Goal: Communication & Community: Answer question/provide support

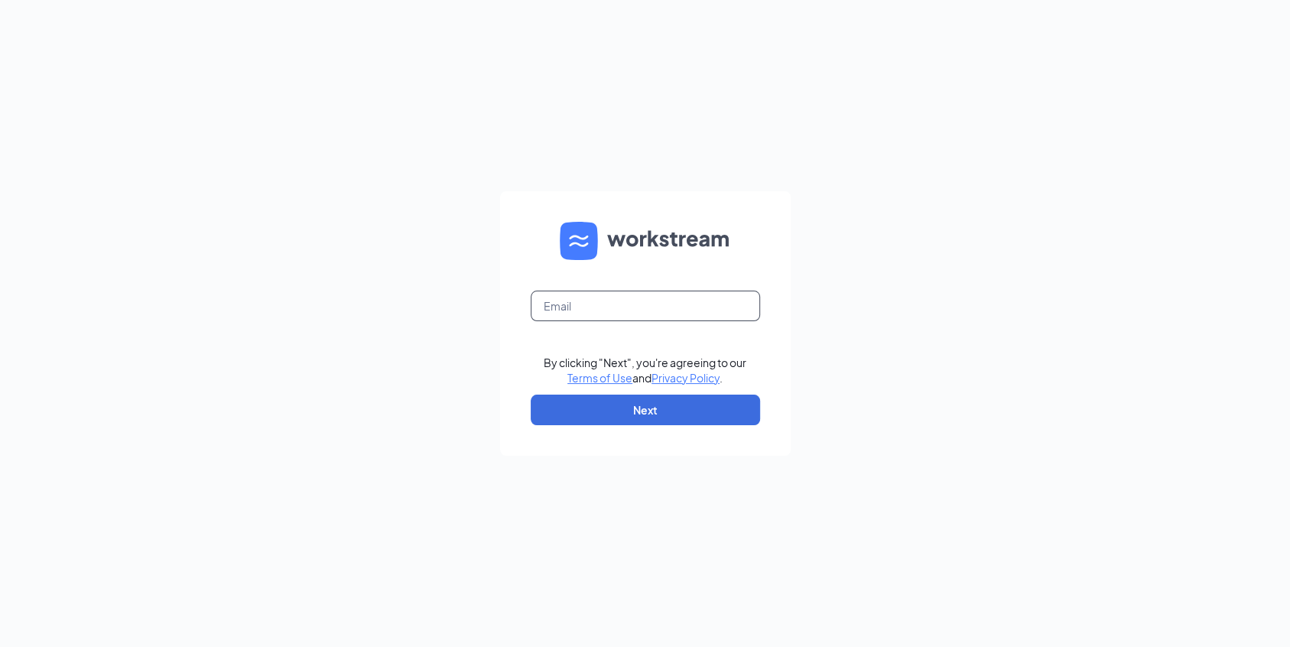
click at [615, 309] on input "text" at bounding box center [645, 306] width 229 height 31
type input "kori.miller@runza.com"
click at [602, 410] on button "Next" at bounding box center [645, 409] width 229 height 31
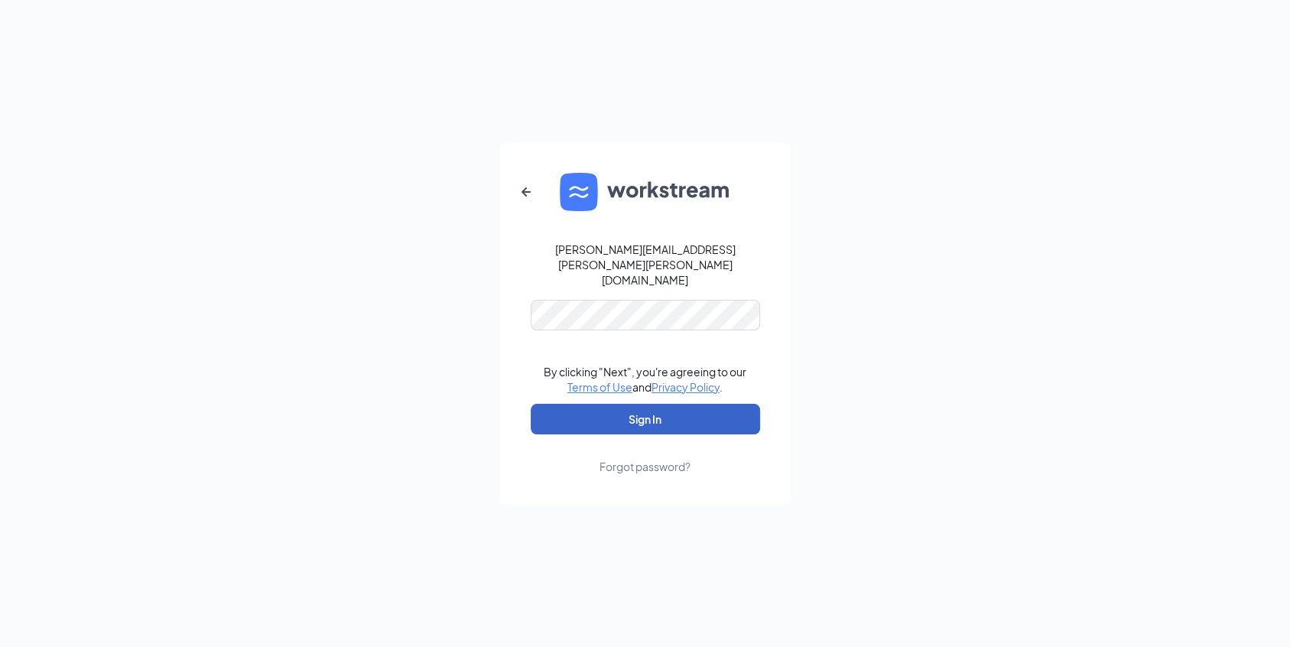
click at [615, 404] on button "Sign In" at bounding box center [645, 419] width 229 height 31
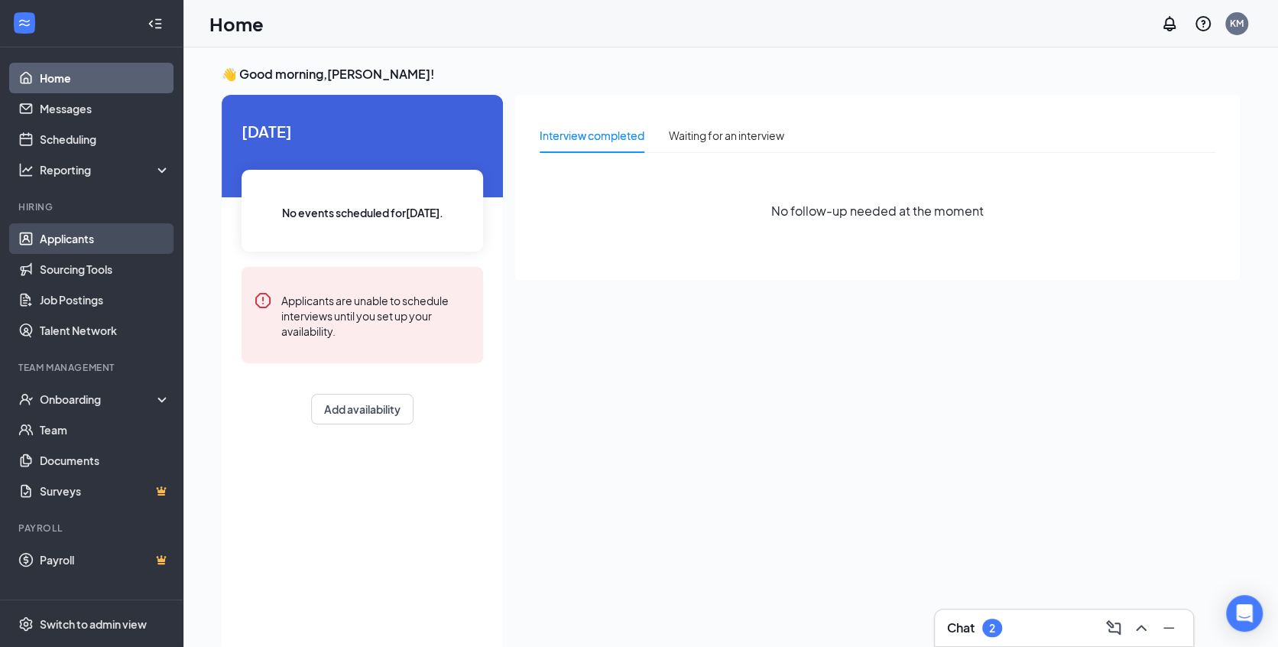
drag, startPoint x: 77, startPoint y: 233, endPoint x: 114, endPoint y: 232, distance: 36.7
click at [76, 233] on link "Applicants" at bounding box center [105, 238] width 131 height 31
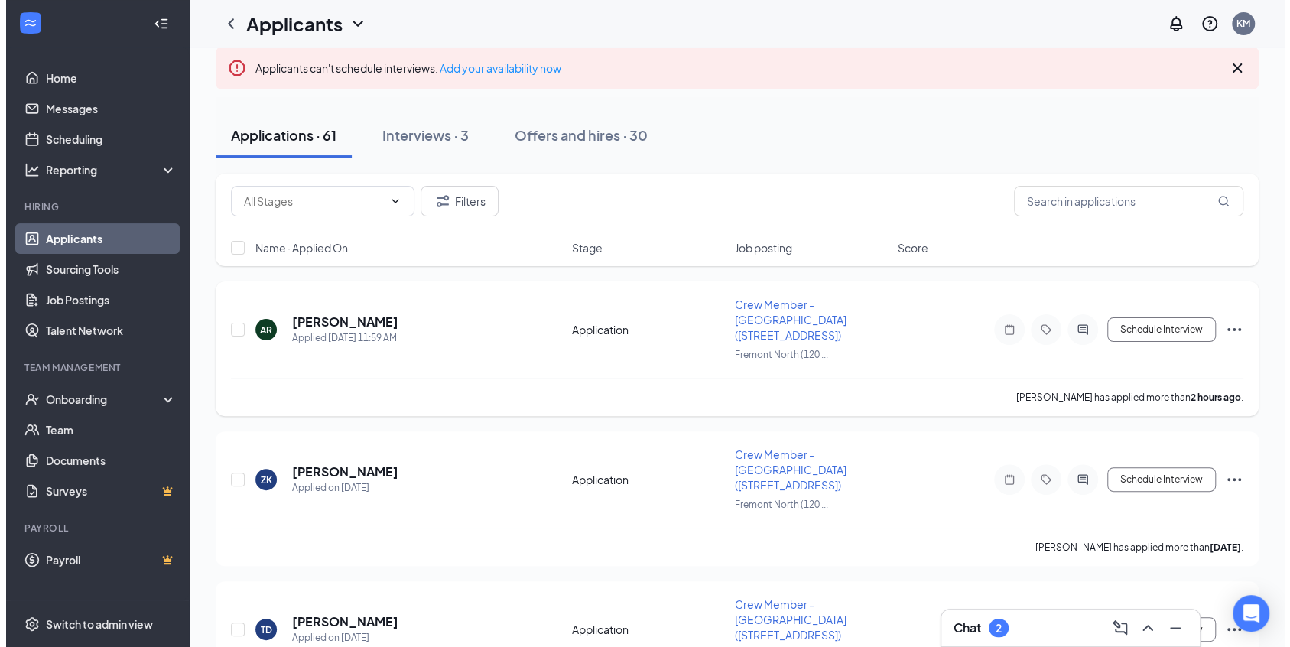
scroll to position [229, 0]
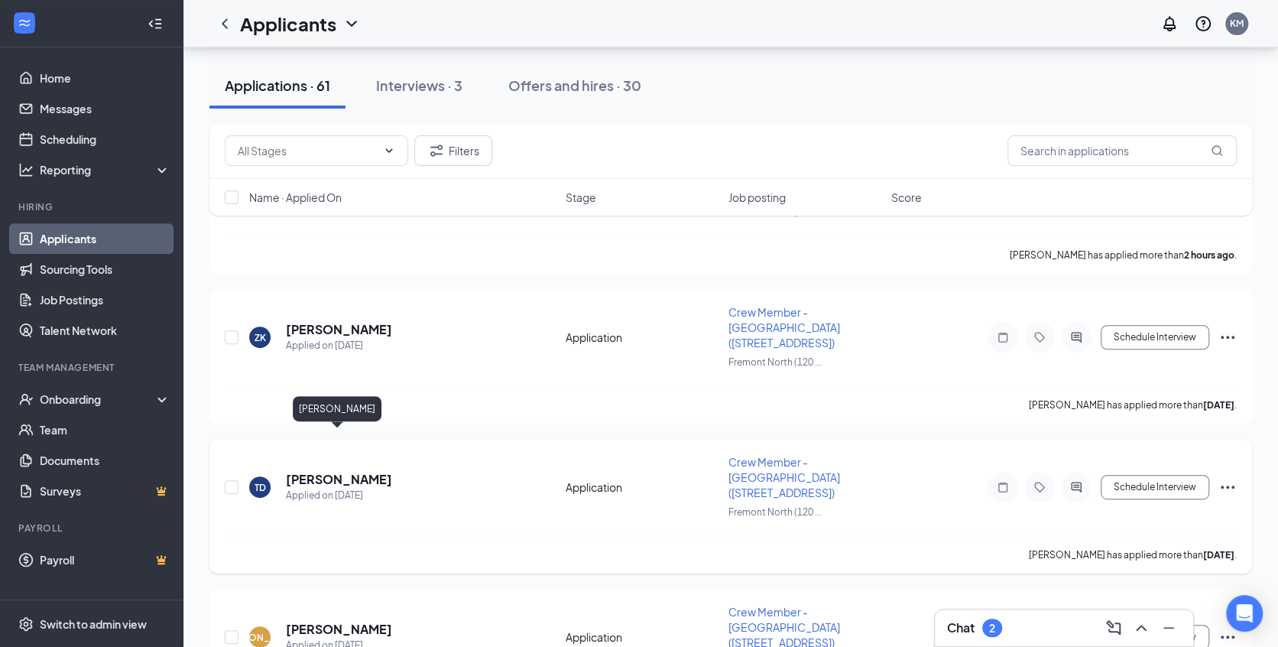
click at [362, 471] on h5 "[PERSON_NAME]" at bounding box center [339, 479] width 106 height 17
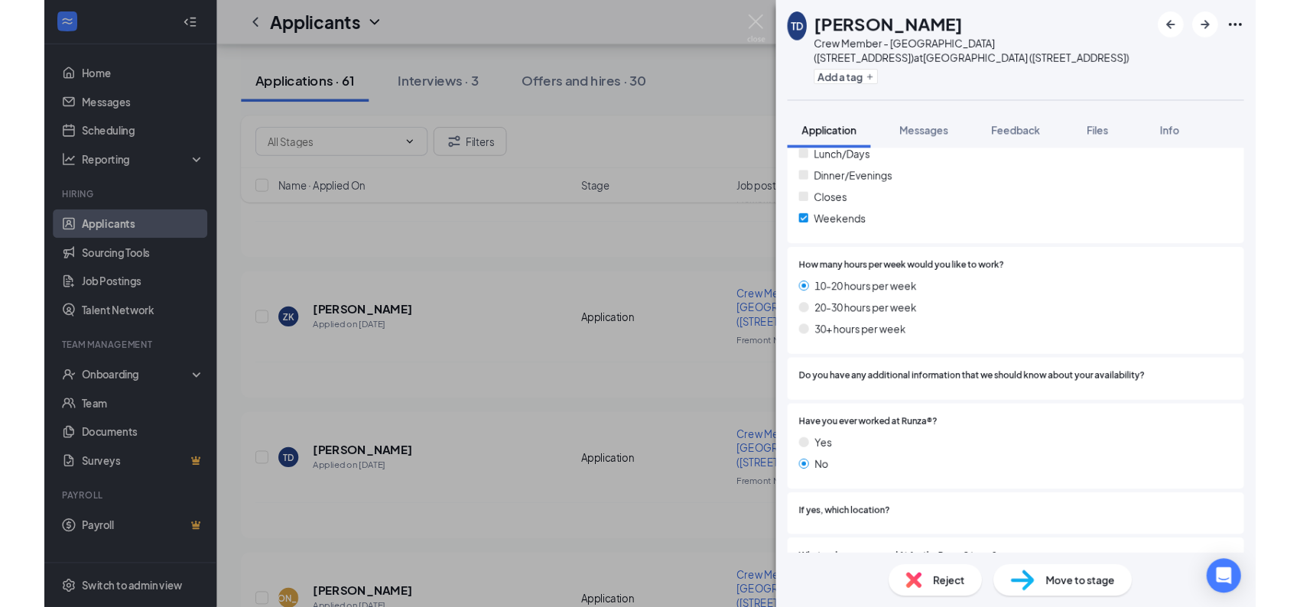
scroll to position [913, 0]
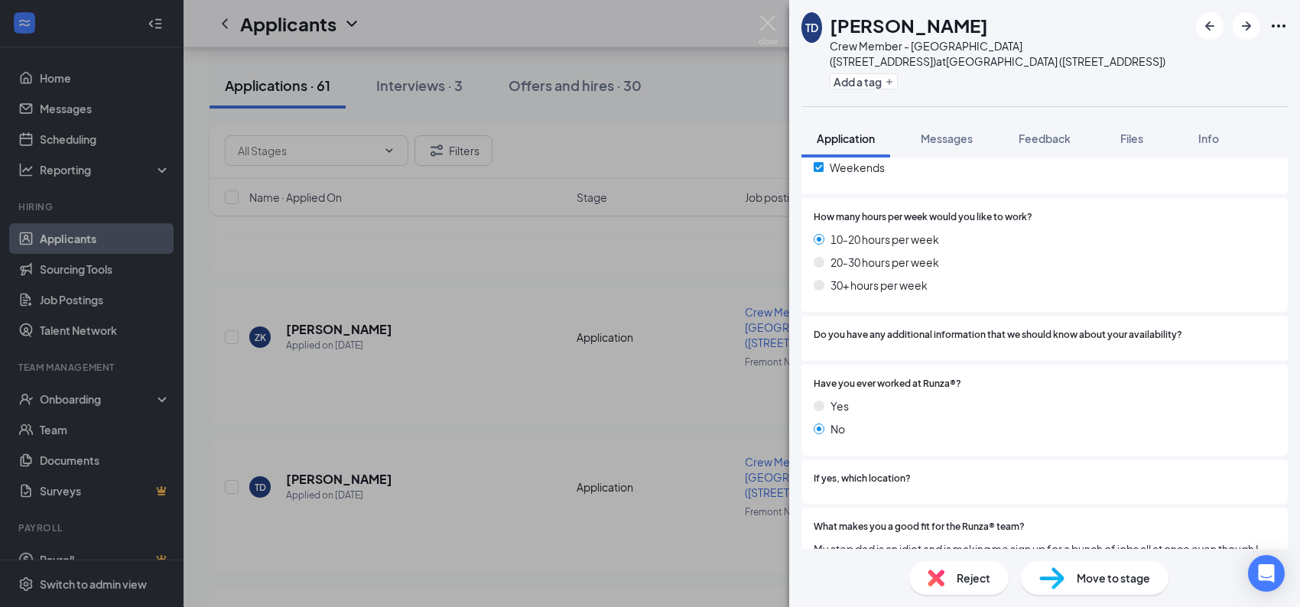
click at [1078, 576] on span "Move to stage" at bounding box center [1112, 578] width 73 height 17
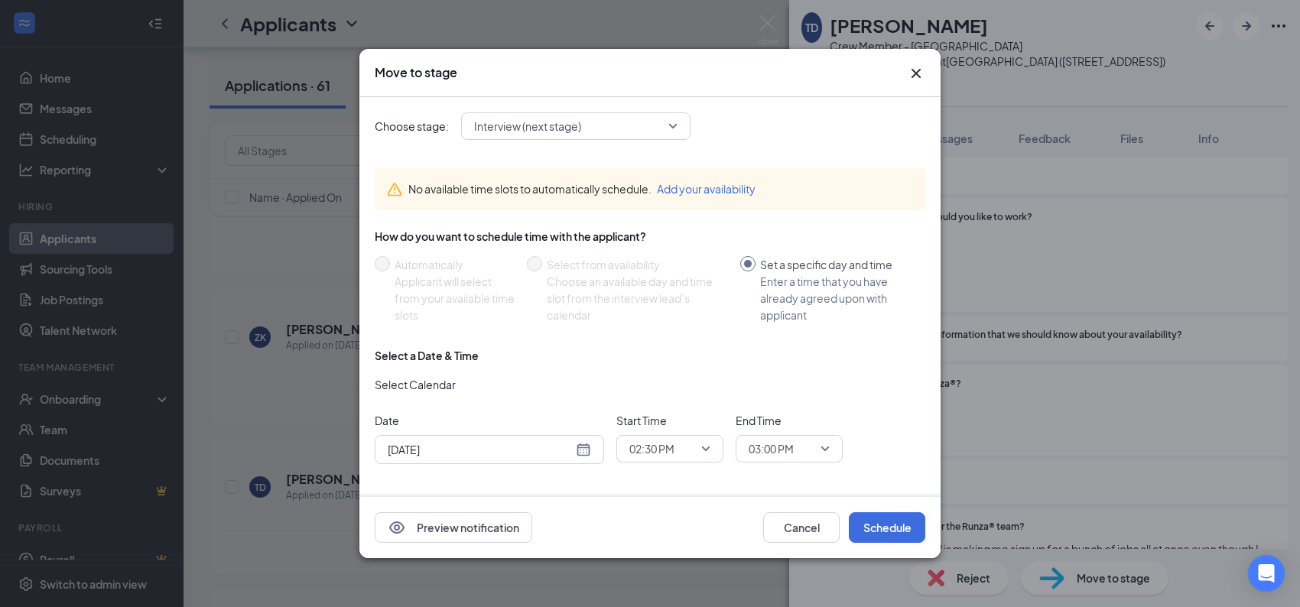
click at [587, 450] on div "[DATE]" at bounding box center [489, 449] width 203 height 17
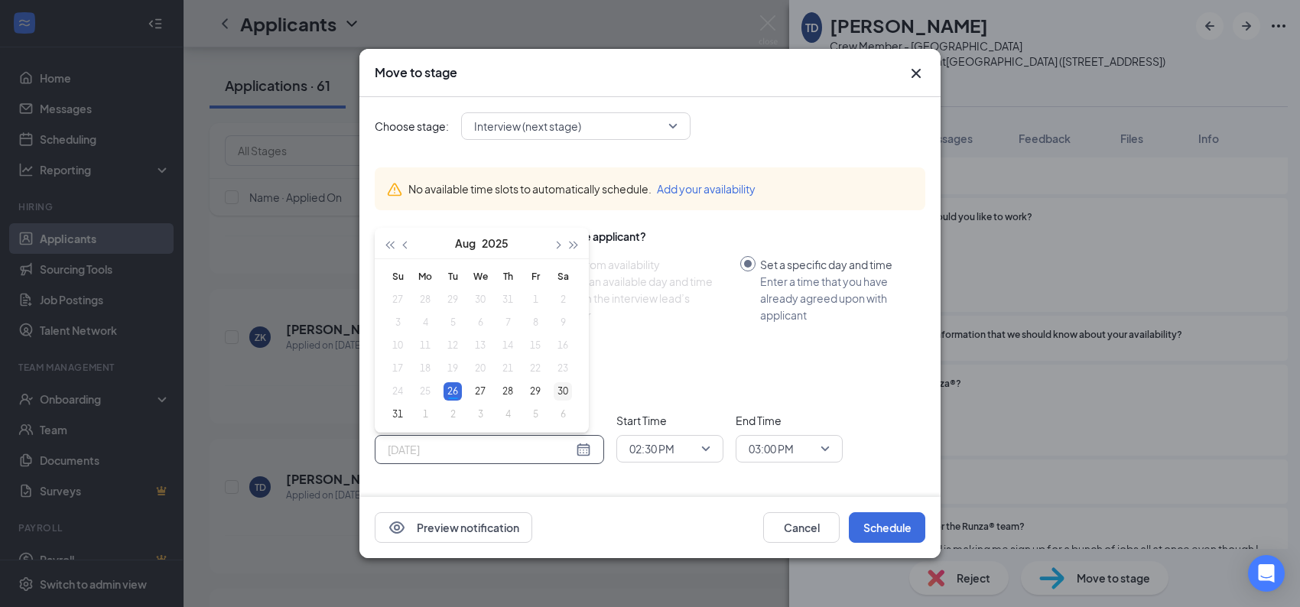
type input "[DATE]"
click at [558, 389] on div "30" at bounding box center [563, 391] width 18 height 18
click at [702, 448] on span "02:30 PM" at bounding box center [669, 448] width 81 height 23
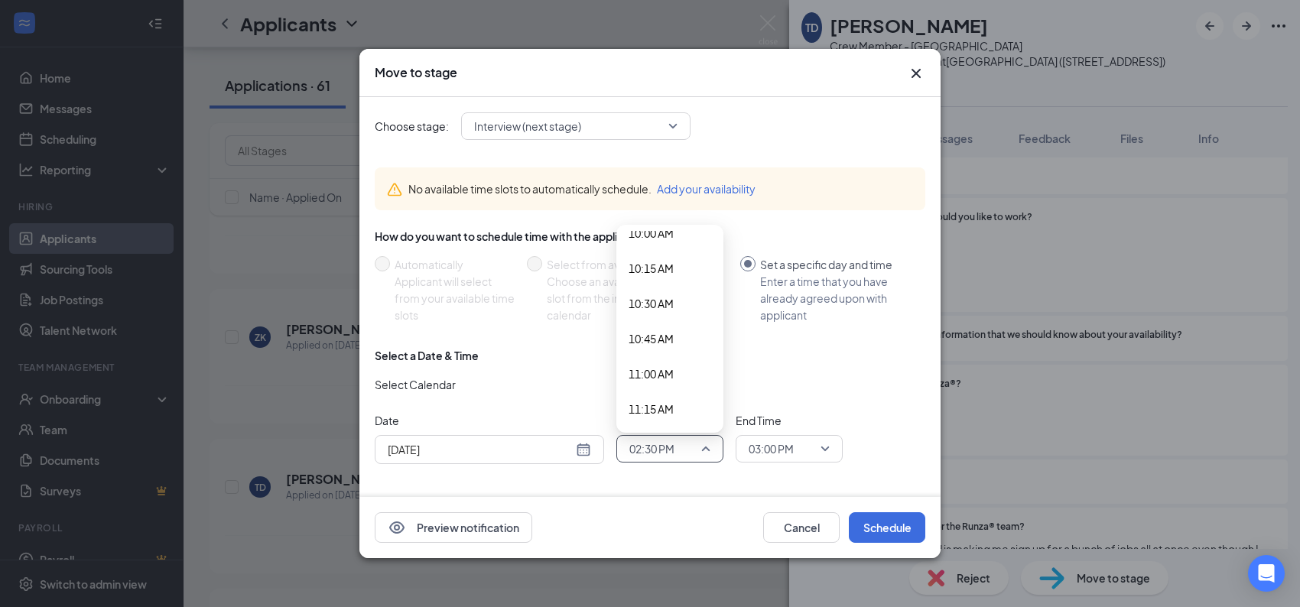
scroll to position [1346, 0]
click at [661, 245] on span "09:30 AM" at bounding box center [650, 239] width 45 height 17
click at [765, 453] on span "03:00 PM" at bounding box center [770, 448] width 45 height 23
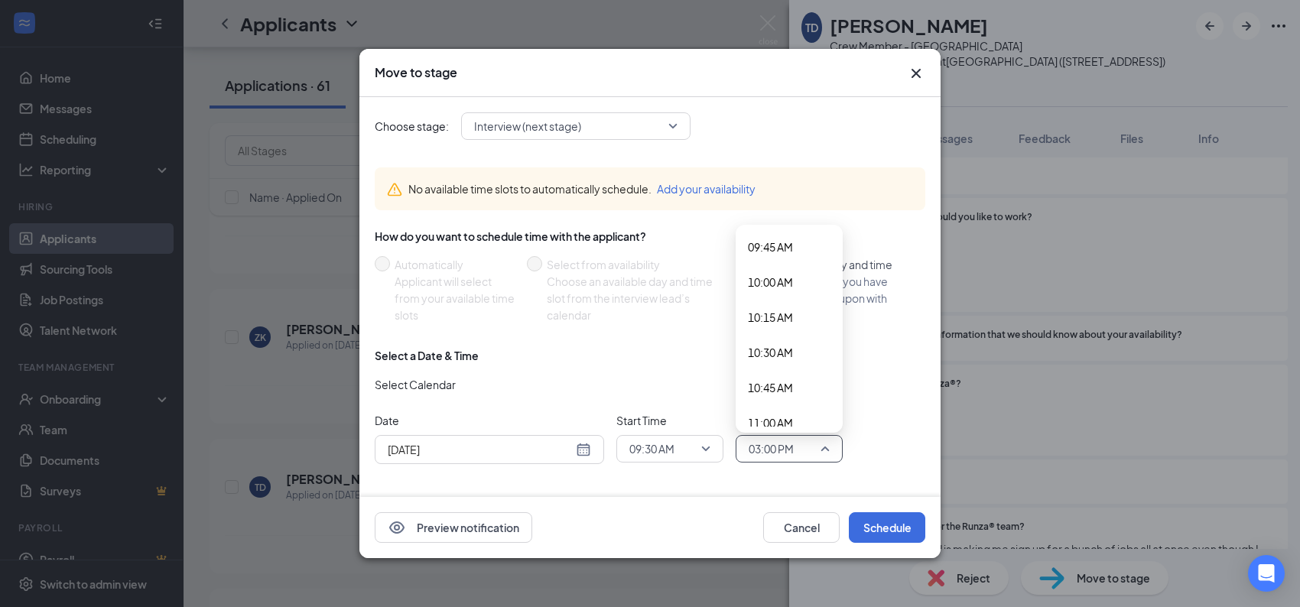
scroll to position [1339, 0]
click at [781, 281] on span "09:45 AM" at bounding box center [770, 280] width 45 height 17
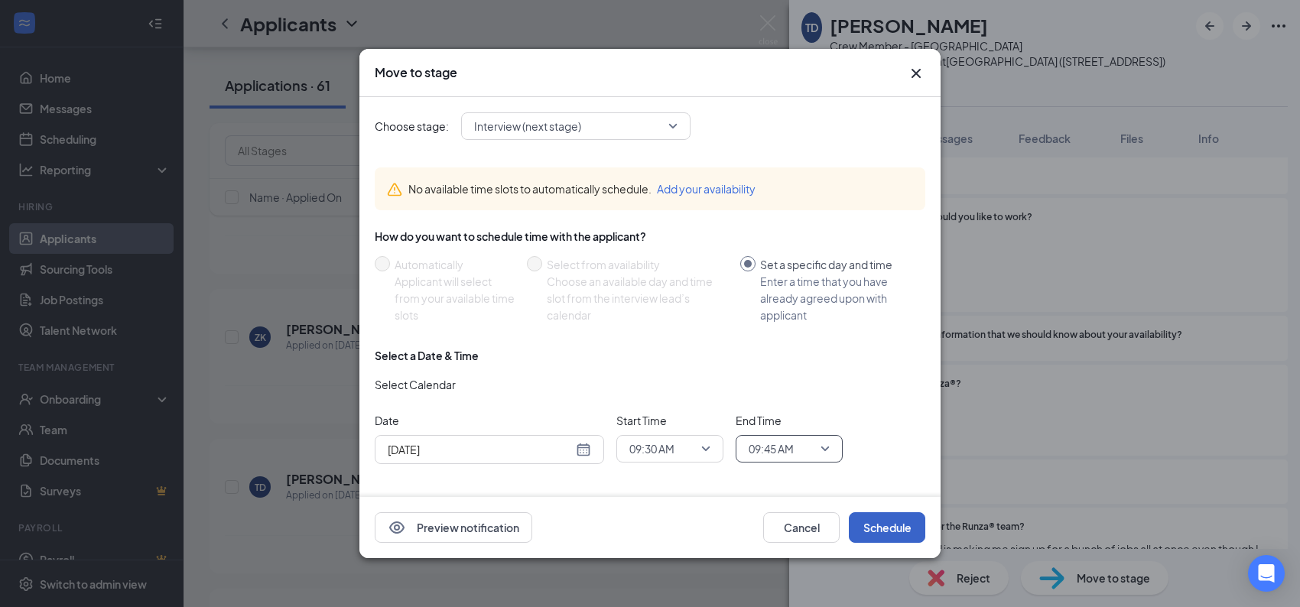
click at [885, 529] on button "Schedule" at bounding box center [887, 527] width 76 height 31
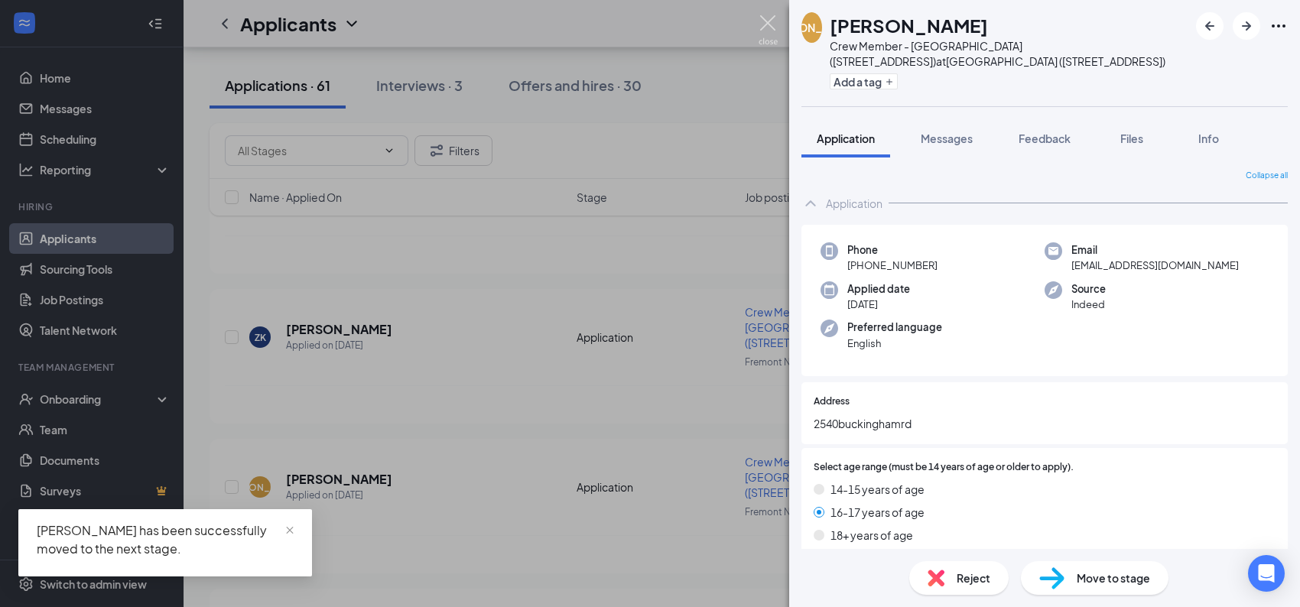
click at [765, 24] on img at bounding box center [767, 30] width 19 height 30
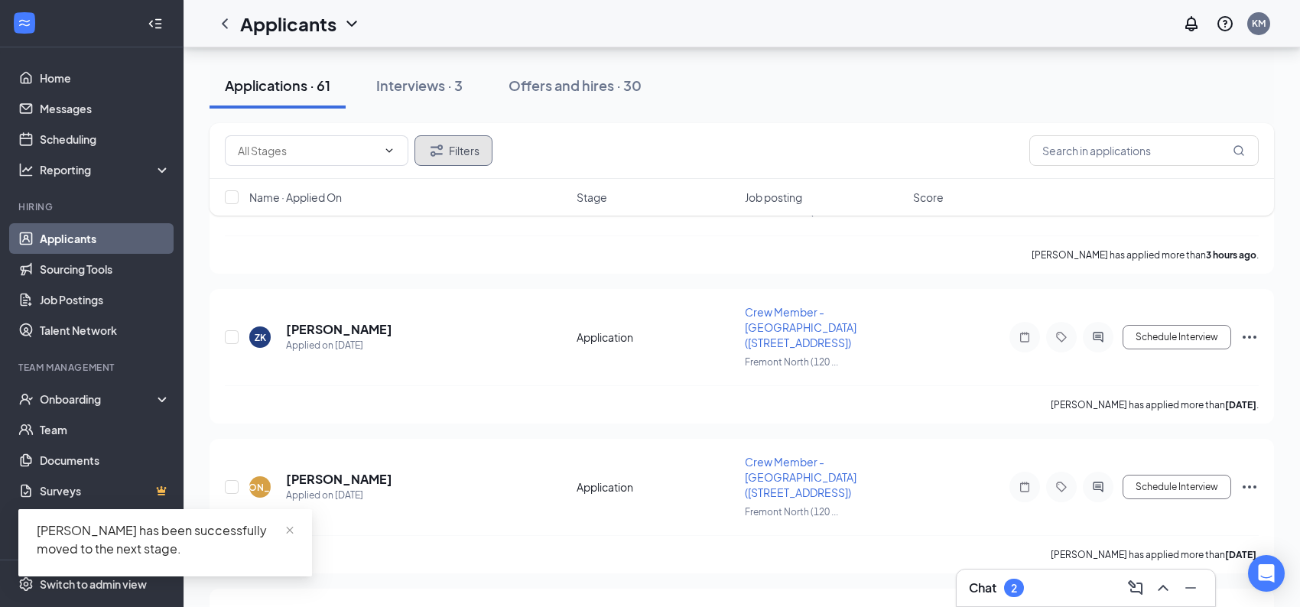
click at [453, 144] on button "Filters" at bounding box center [453, 150] width 78 height 31
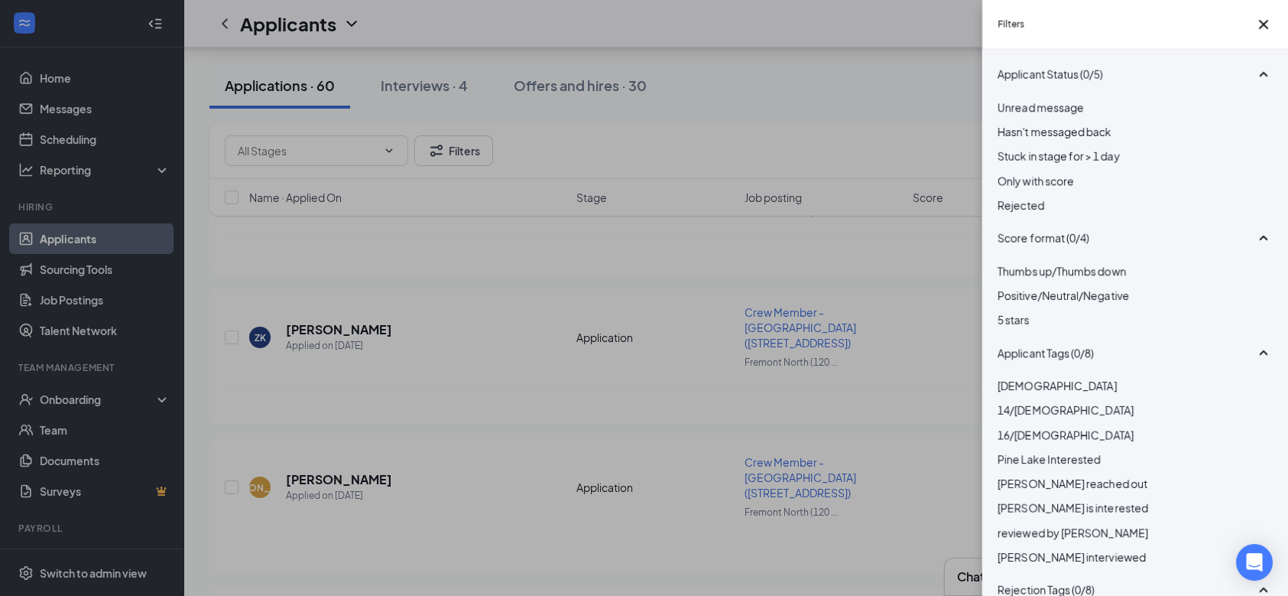
click at [999, 196] on div at bounding box center [1135, 196] width 275 height 0
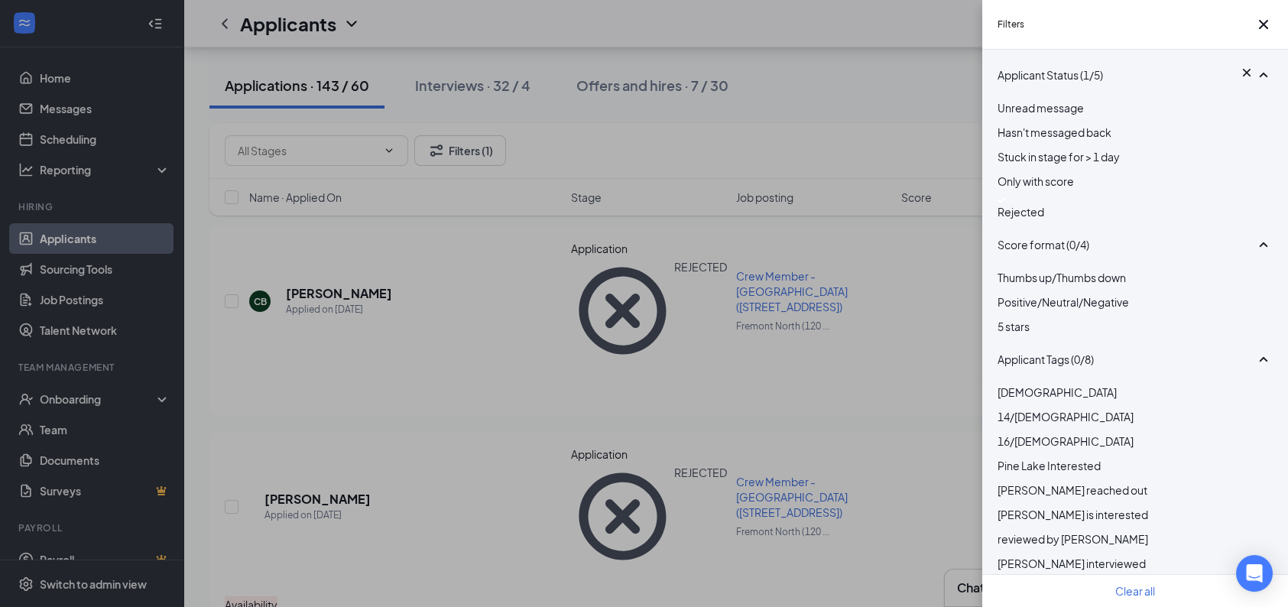
scroll to position [2370, 0]
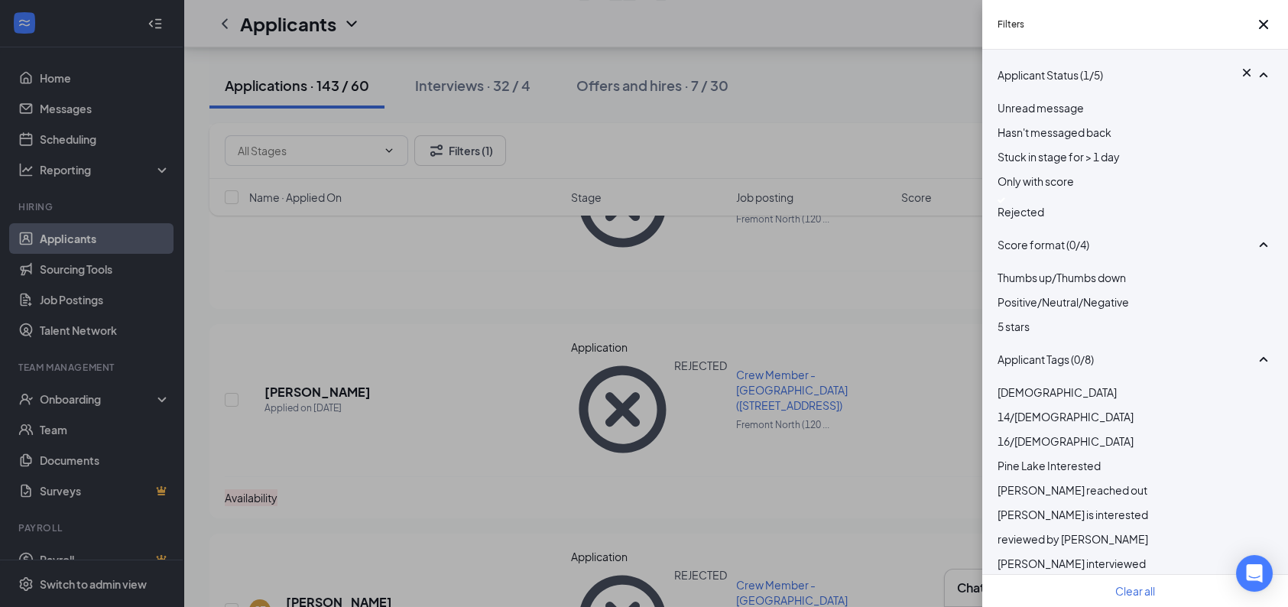
click at [1005, 203] on img at bounding box center [1002, 200] width 8 height 6
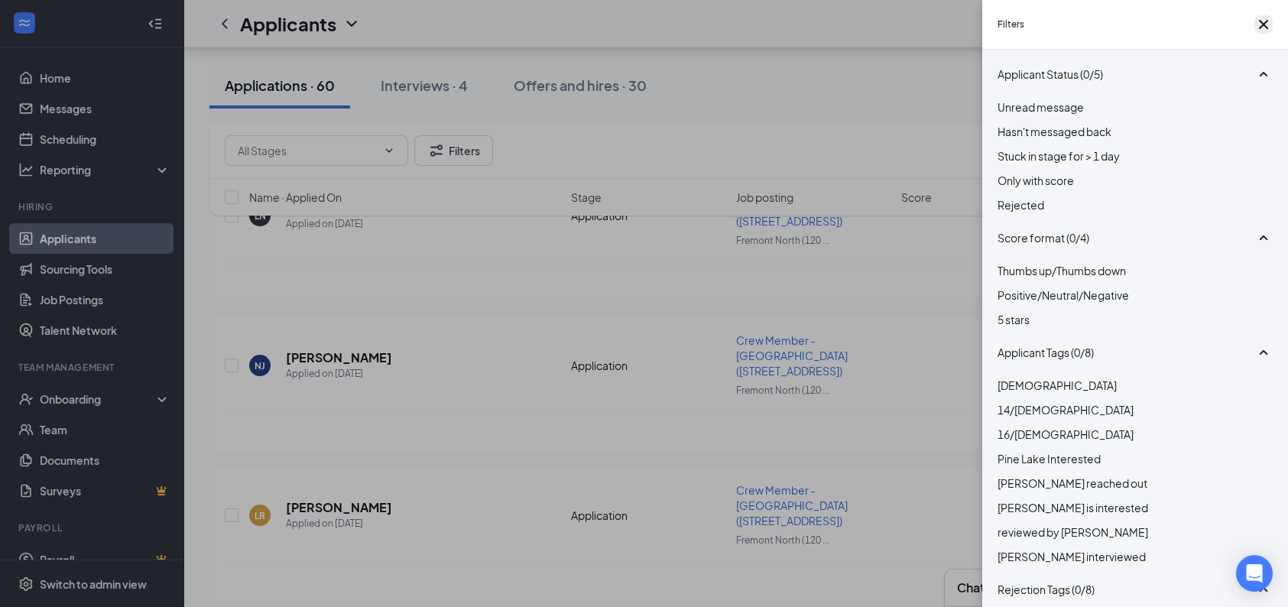
scroll to position [2370, 0]
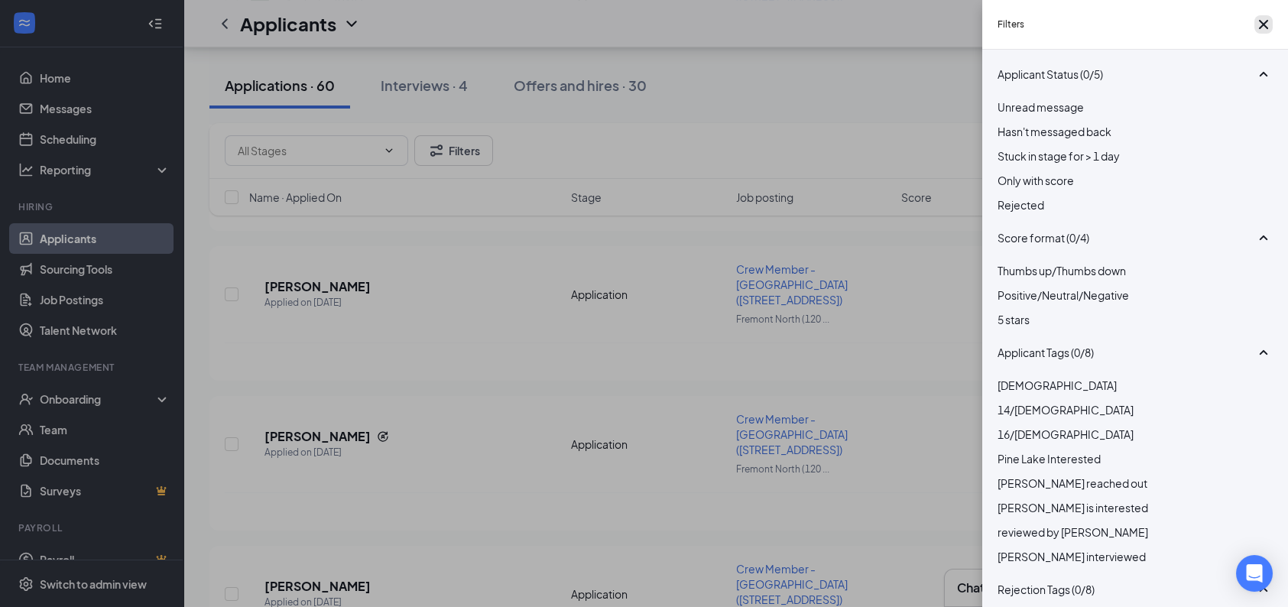
drag, startPoint x: 1256, startPoint y: 34, endPoint x: 637, endPoint y: 392, distance: 715.2
click at [1255, 34] on icon "Cross" at bounding box center [1264, 24] width 18 height 18
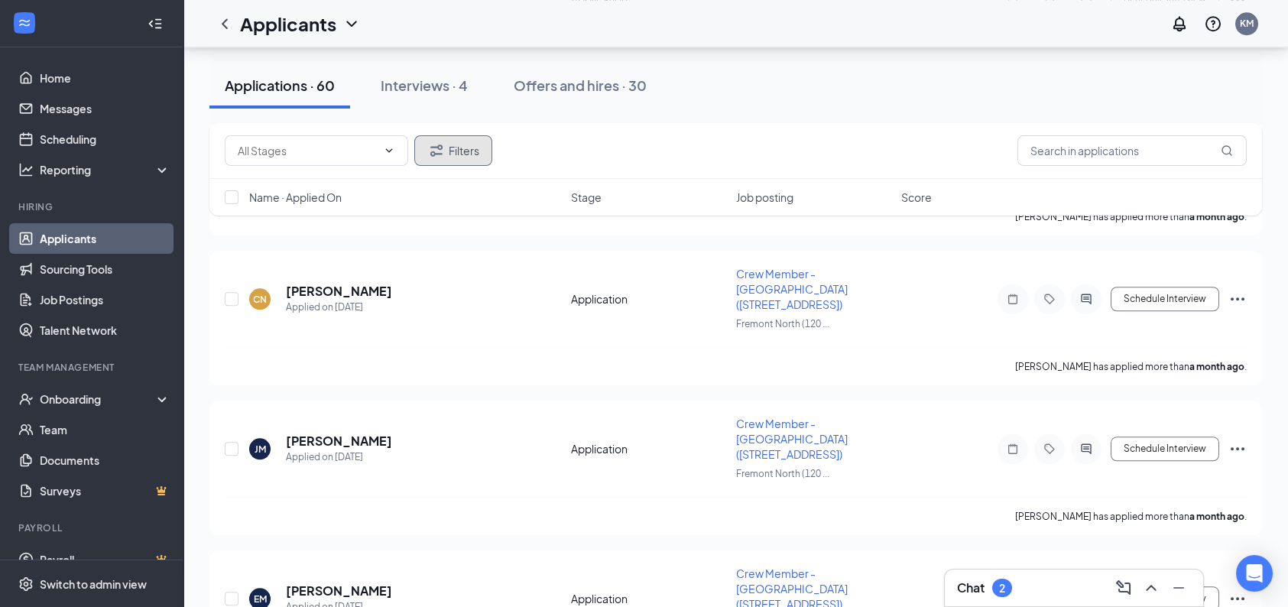
scroll to position [7781, 0]
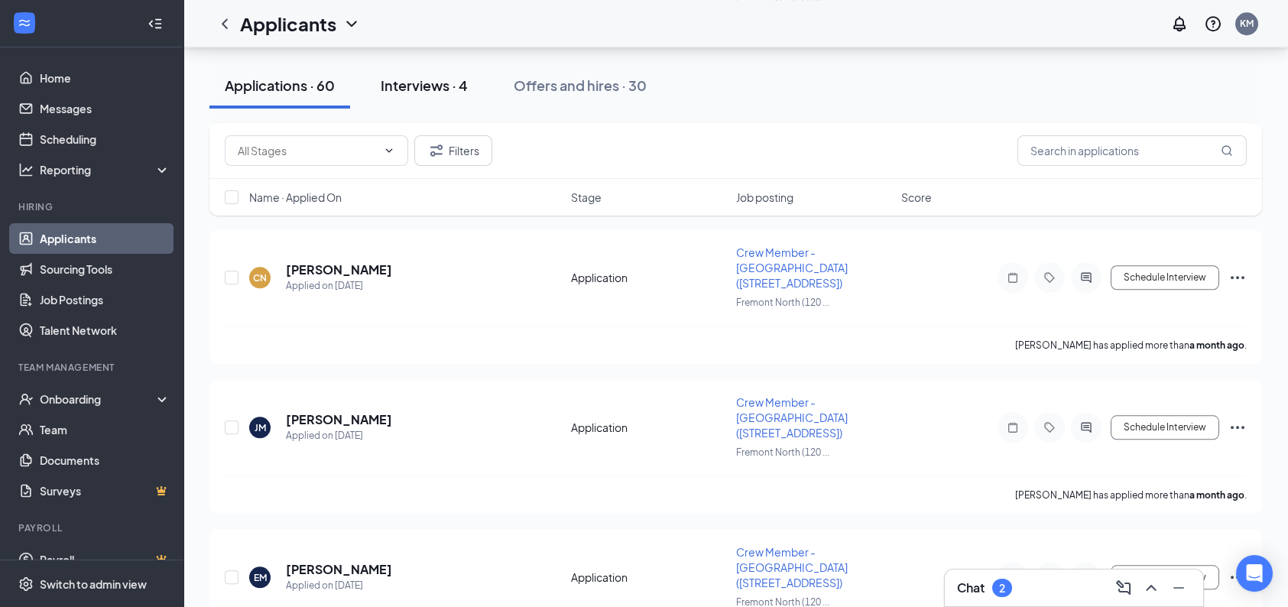
click at [402, 85] on div "Interviews · 4" at bounding box center [424, 85] width 87 height 19
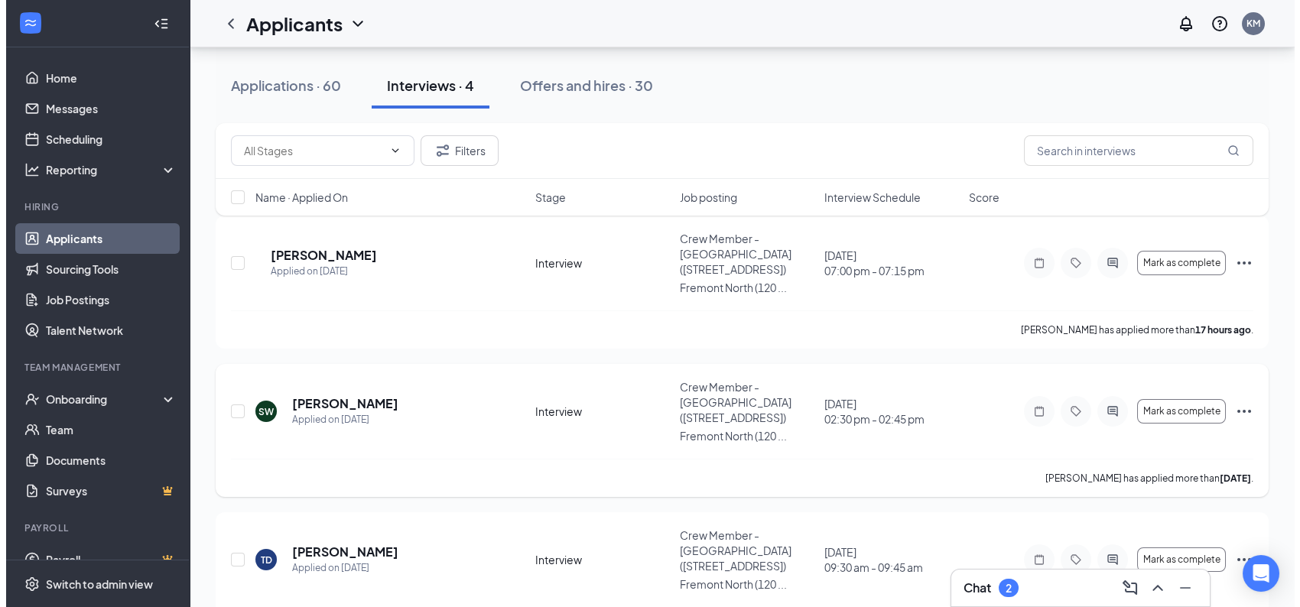
scroll to position [287, 0]
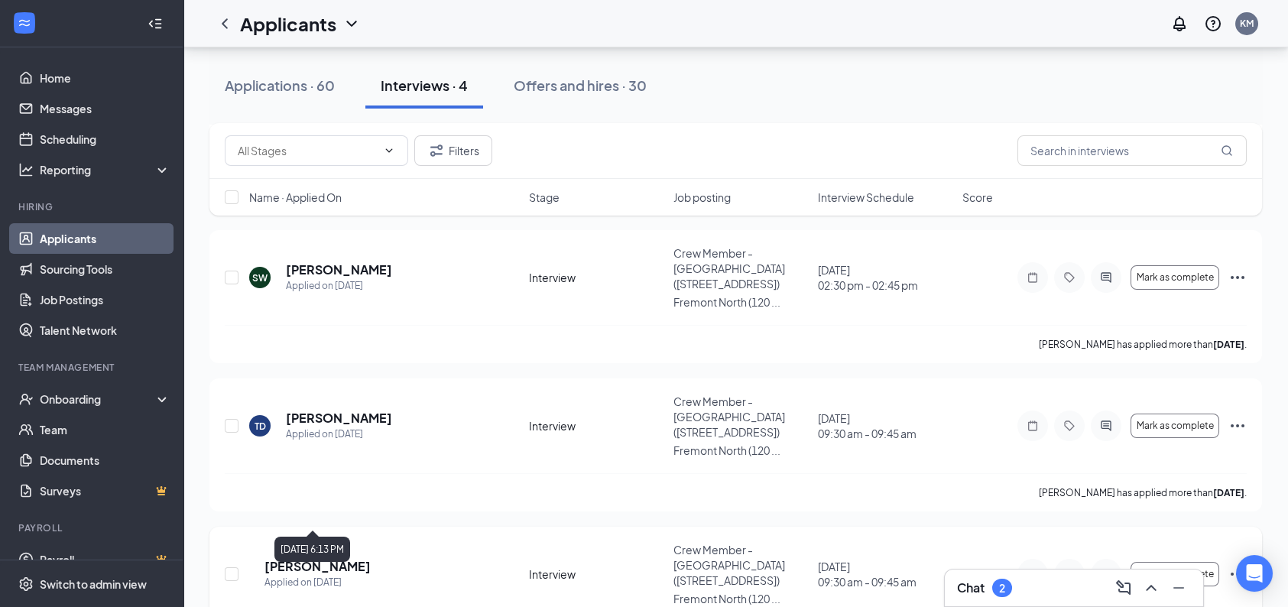
click at [309, 575] on div "Applied on [DATE]" at bounding box center [318, 582] width 106 height 15
click at [325, 558] on h5 "[PERSON_NAME]" at bounding box center [318, 566] width 106 height 17
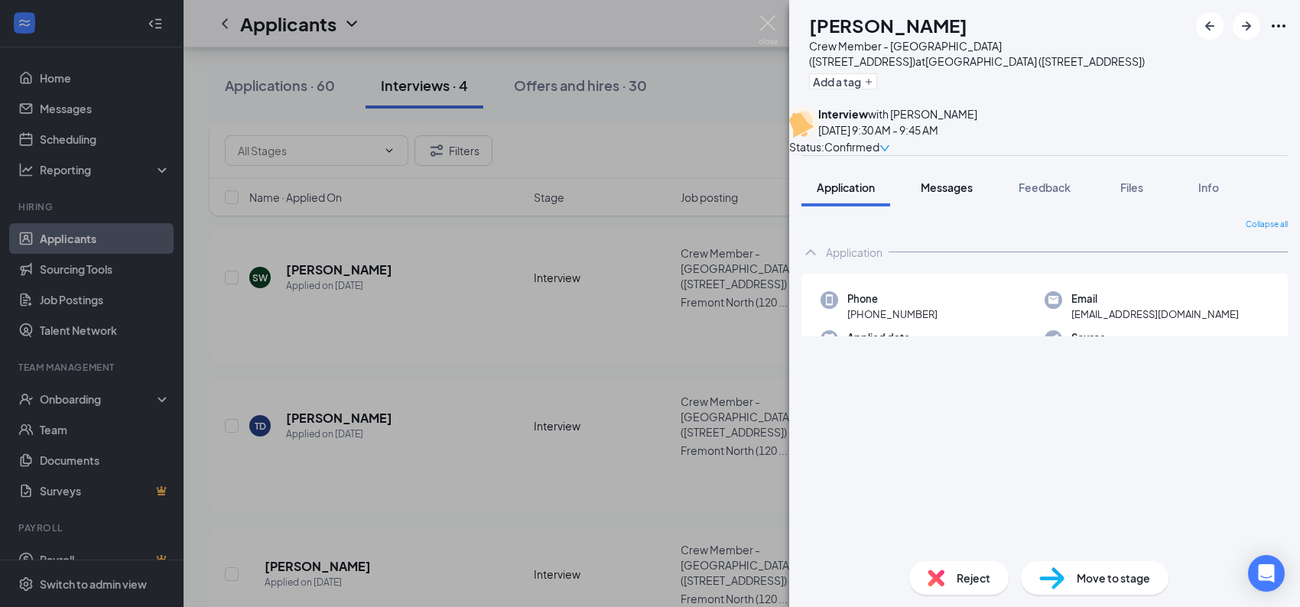
click at [939, 194] on span "Messages" at bounding box center [946, 187] width 52 height 14
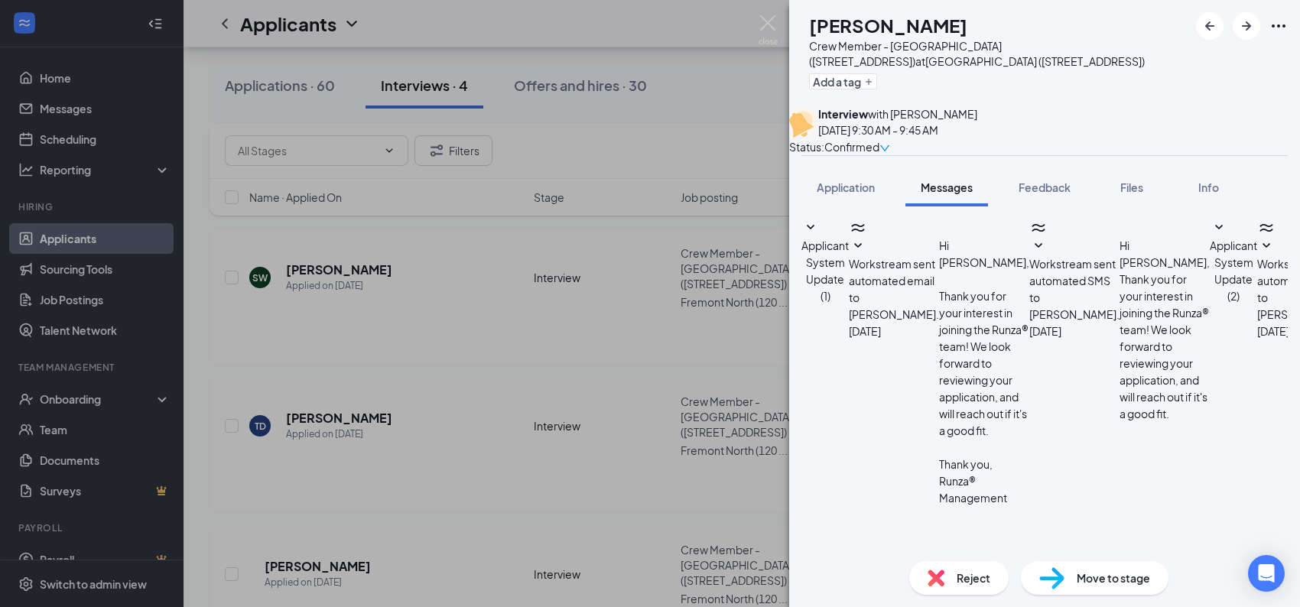
scroll to position [495, 0]
type textarea "Good afternoon [PERSON_NAME]! This is [PERSON_NAME] from [GEOGRAPHIC_DATA]. I w…"
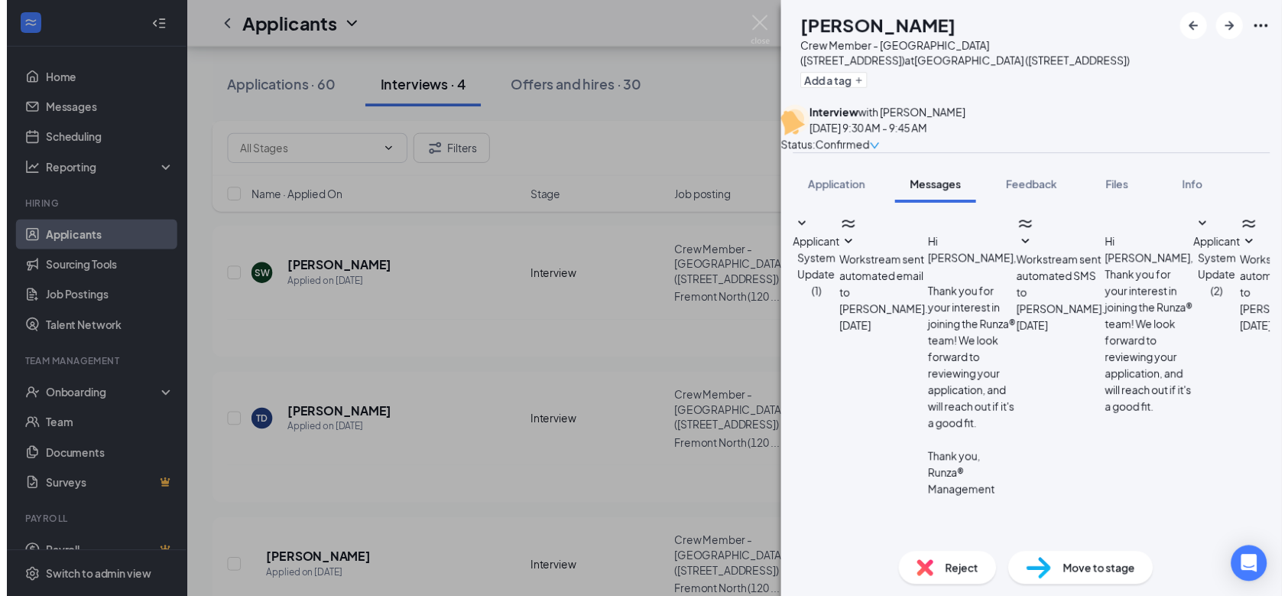
scroll to position [644, 0]
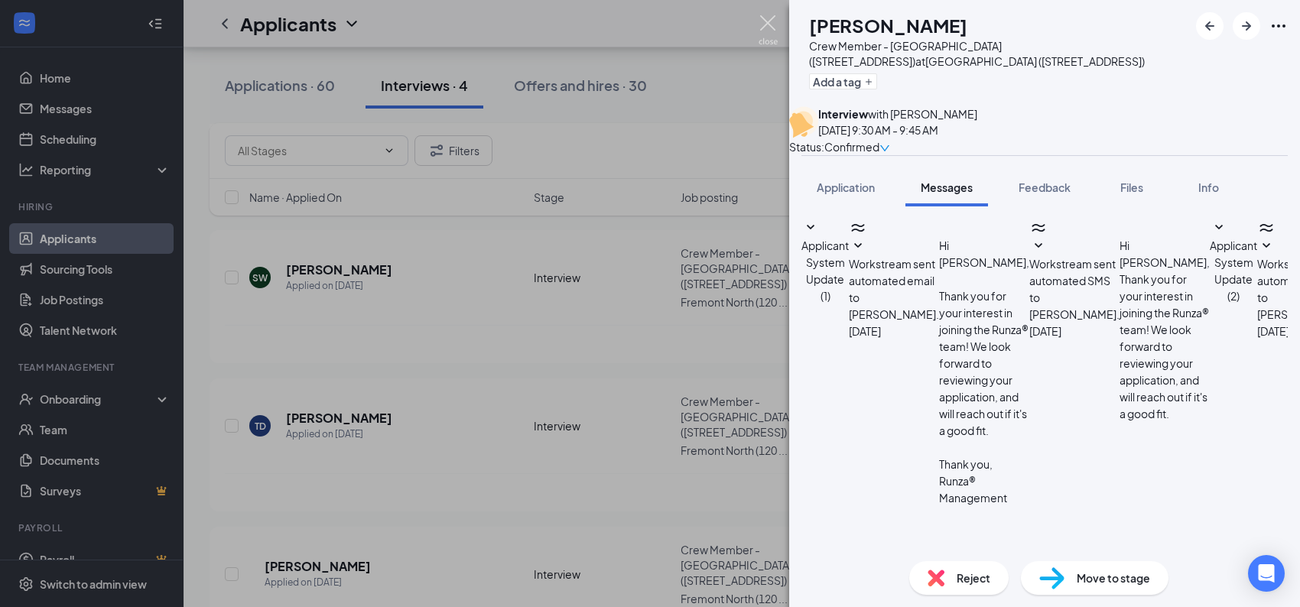
drag, startPoint x: 770, startPoint y: 24, endPoint x: 604, endPoint y: 131, distance: 197.0
click at [768, 24] on img at bounding box center [767, 30] width 19 height 30
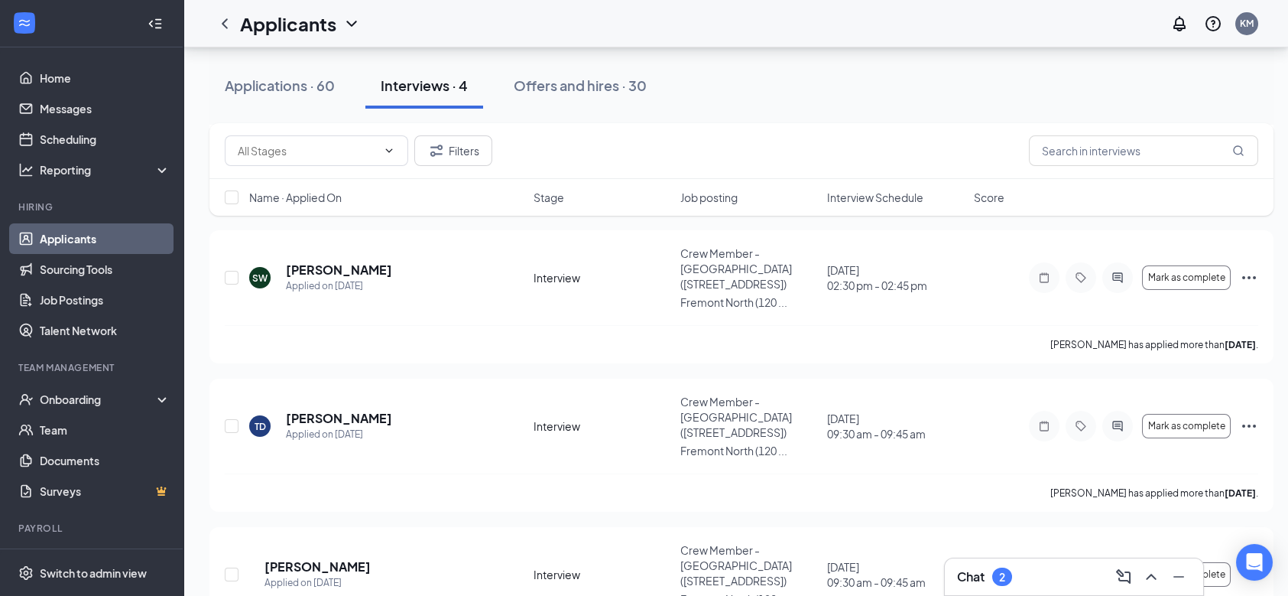
click at [1005, 576] on div "2" at bounding box center [1002, 576] width 6 height 13
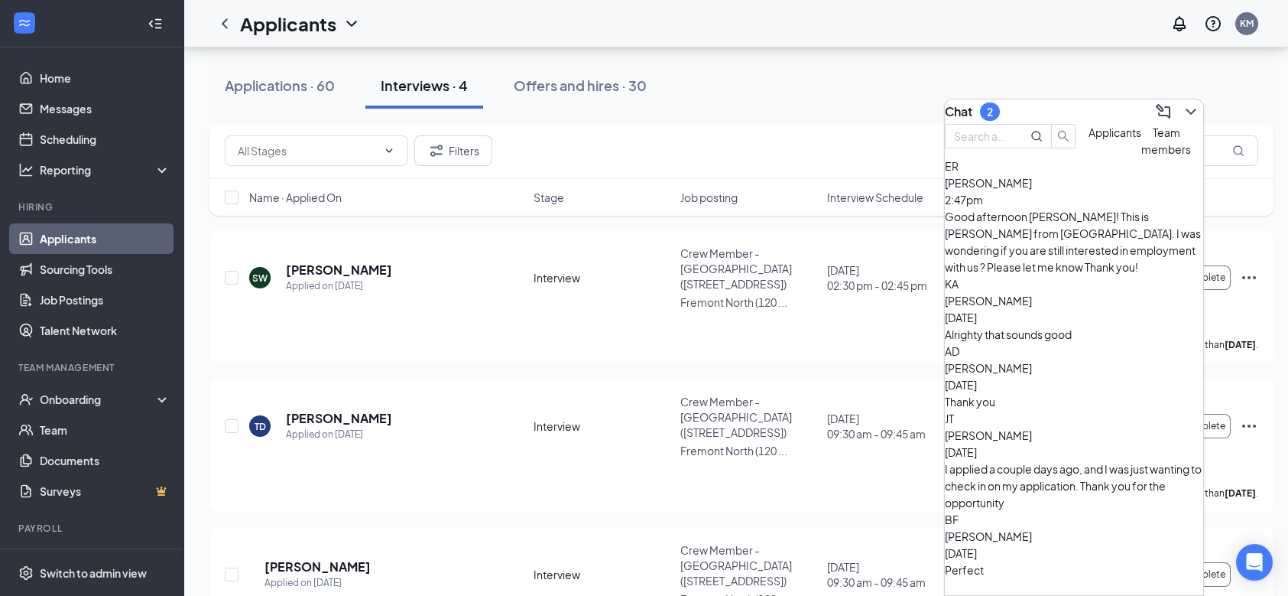
click at [1078, 326] on div "Alrighty that sounds good" at bounding box center [1074, 334] width 258 height 17
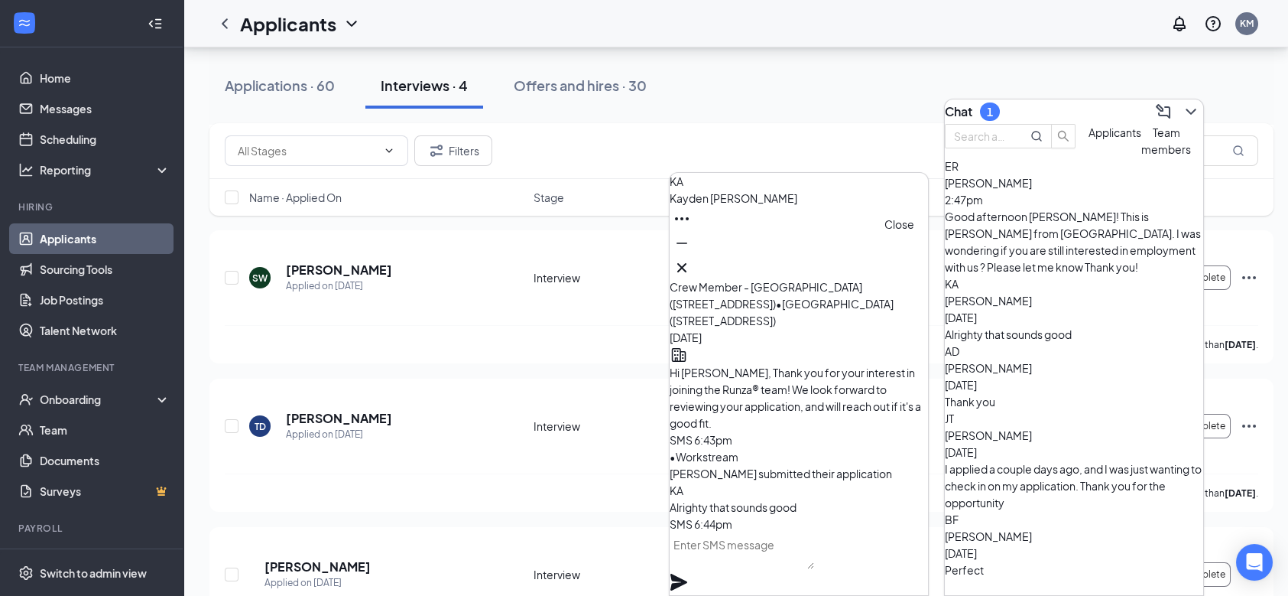
click at [691, 267] on icon "Cross" at bounding box center [682, 267] width 18 height 18
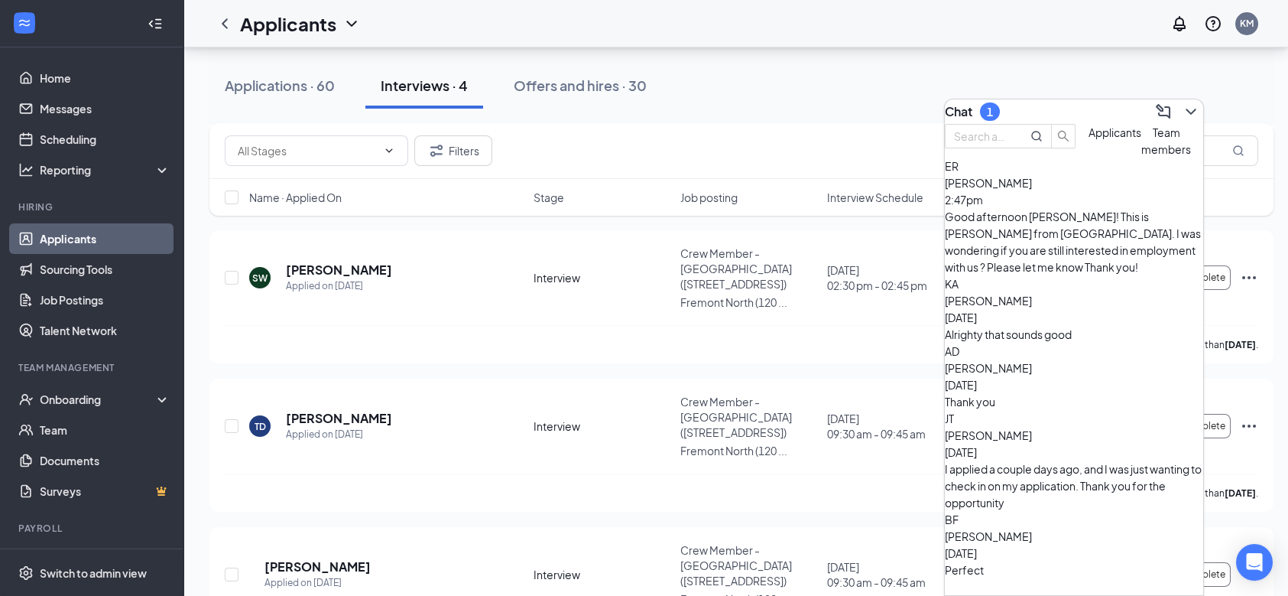
click at [1050, 393] on div "Thank you" at bounding box center [1074, 401] width 258 height 17
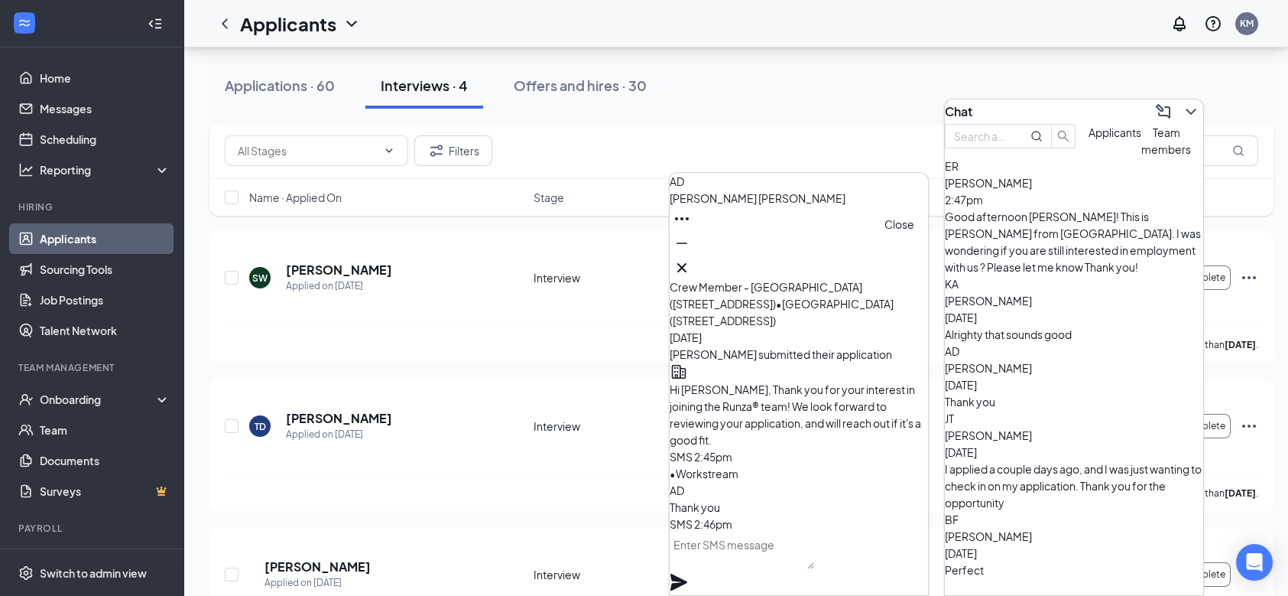
click at [691, 263] on icon "Cross" at bounding box center [682, 267] width 18 height 18
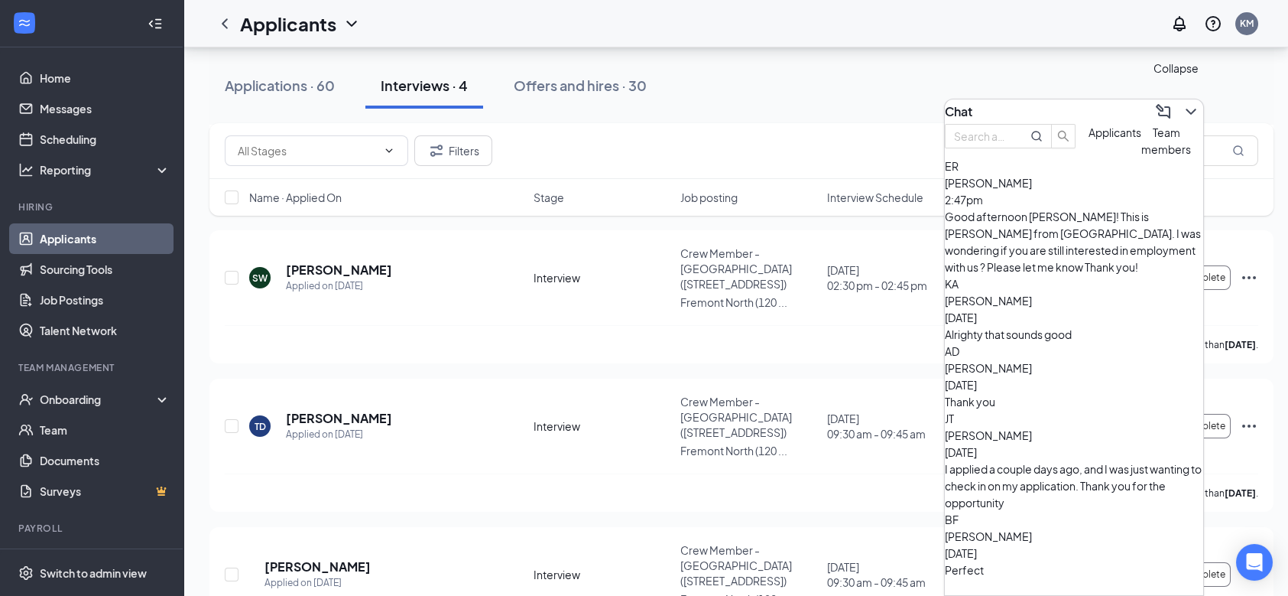
click at [1186, 109] on icon "ChevronDown" at bounding box center [1191, 111] width 18 height 18
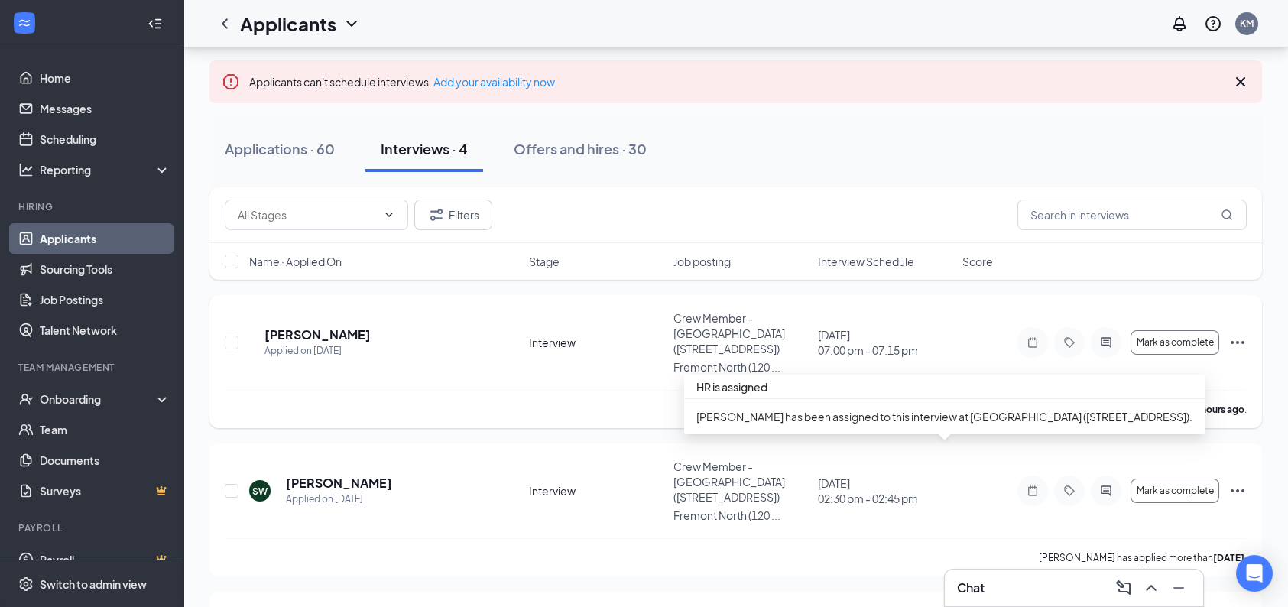
scroll to position [69, 0]
